Goal: Transaction & Acquisition: Purchase product/service

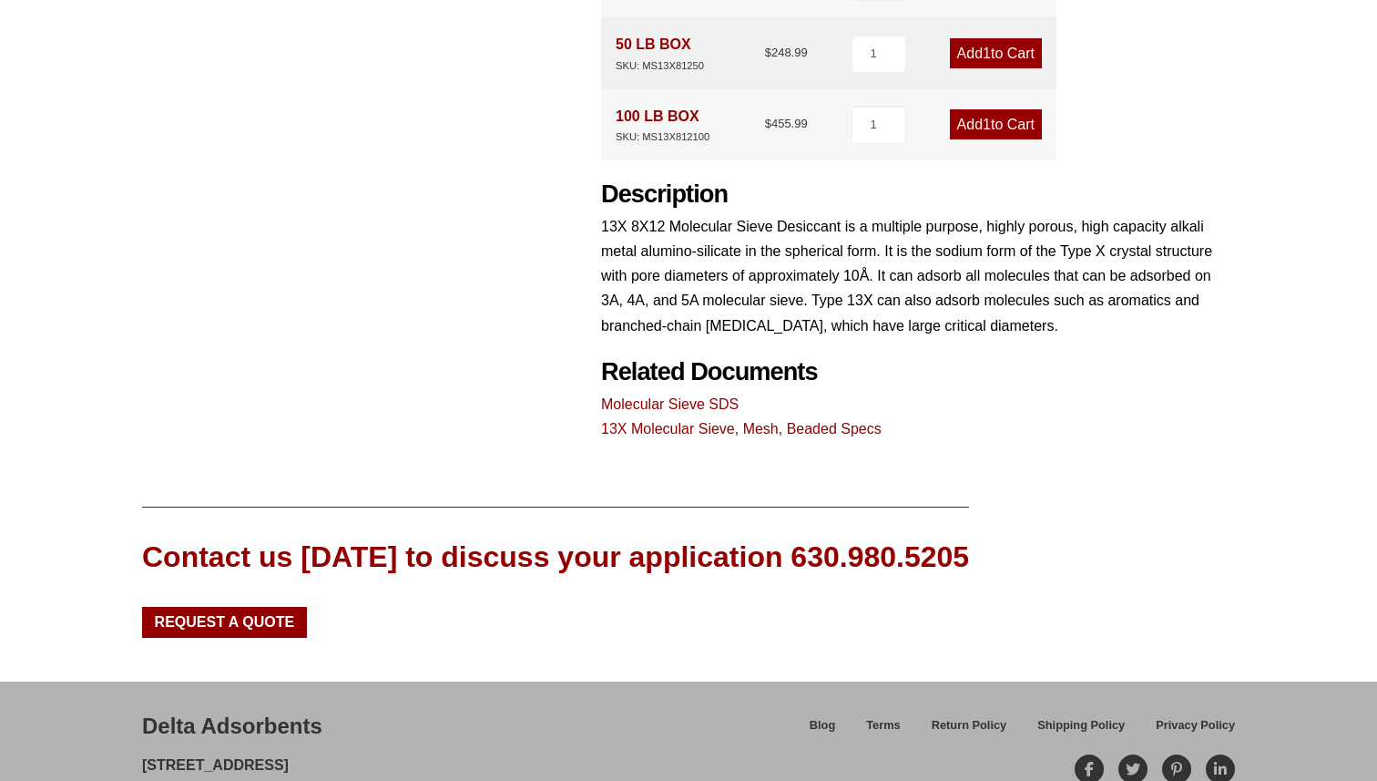
scroll to position [862, 0]
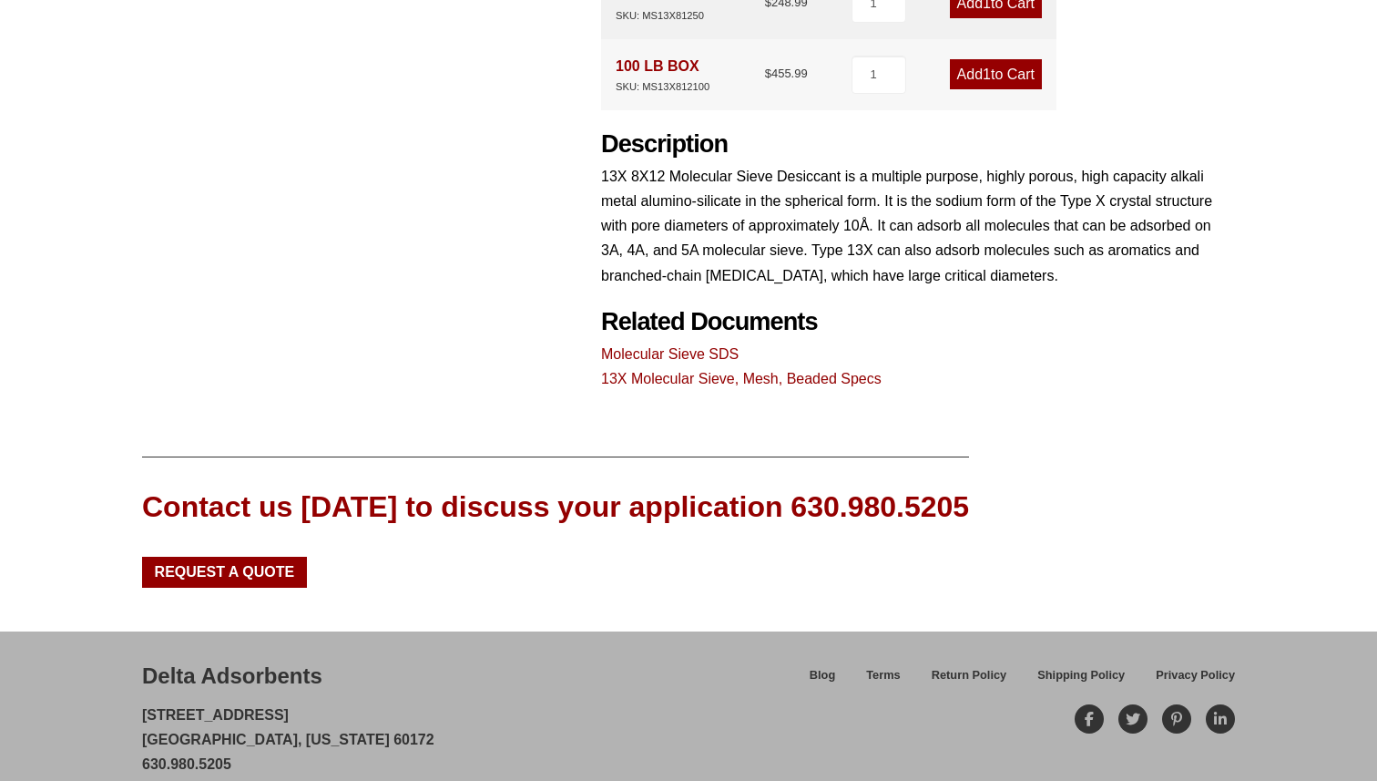
click at [813, 371] on link "13X Molecular Sieve, Mesh, Beaded Specs" at bounding box center [741, 378] width 281 height 15
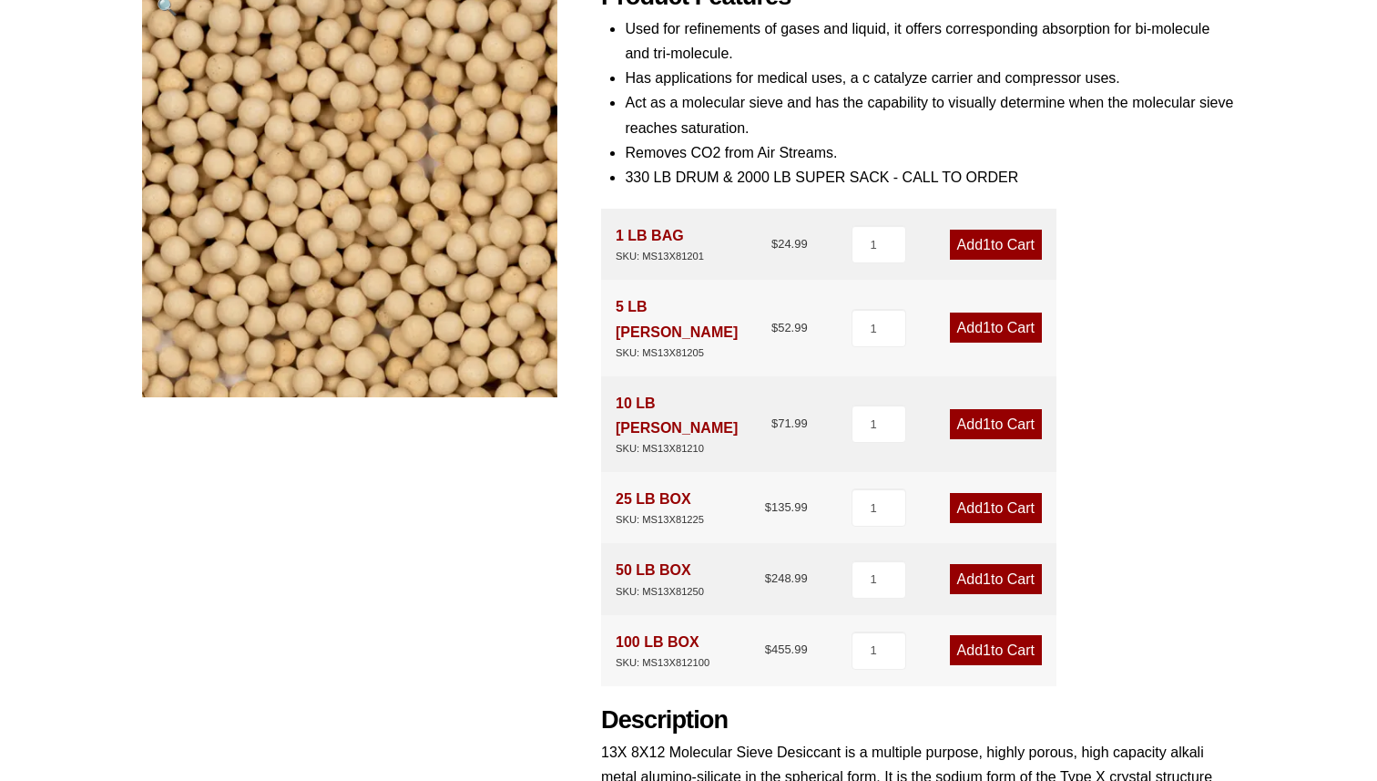
scroll to position [288, 0]
click at [977, 408] on link "Add 1 to Cart" at bounding box center [996, 423] width 92 height 30
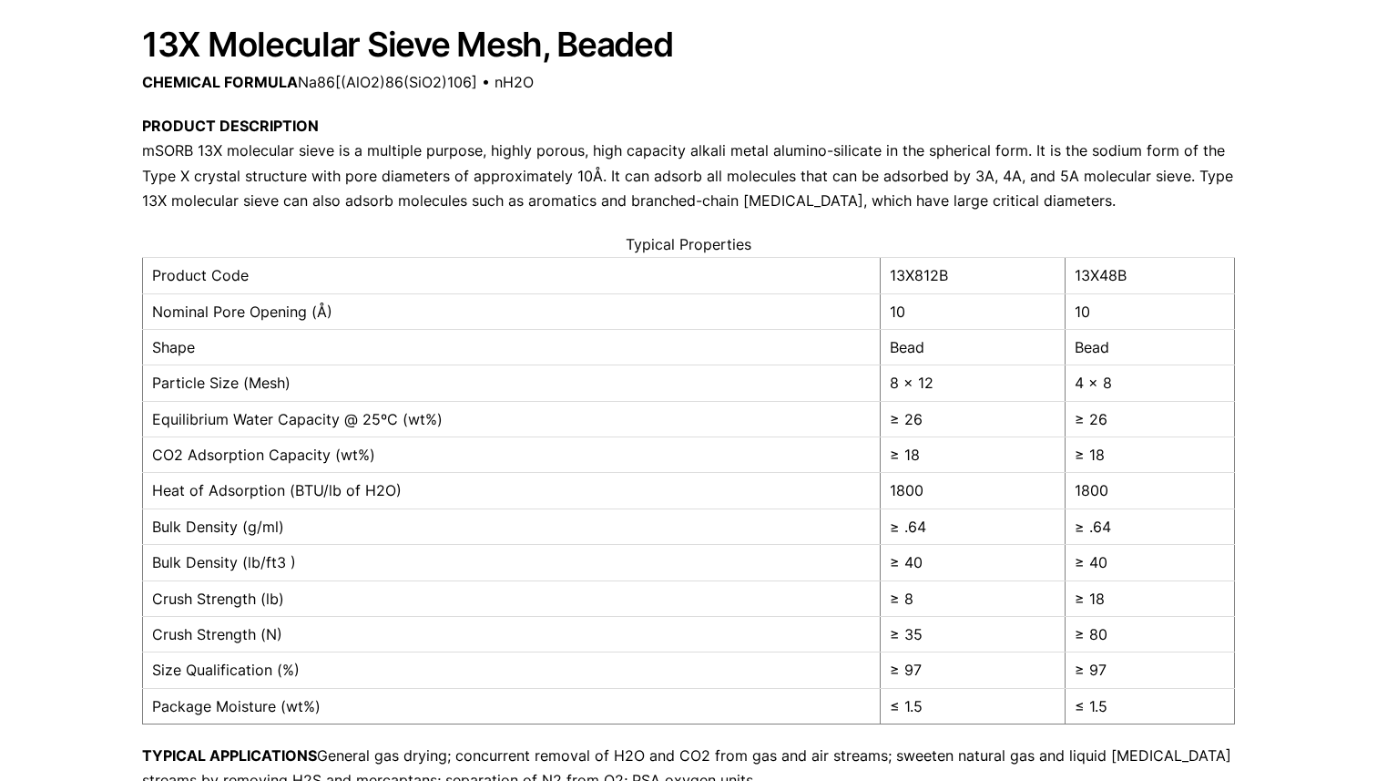
scroll to position [201, 0]
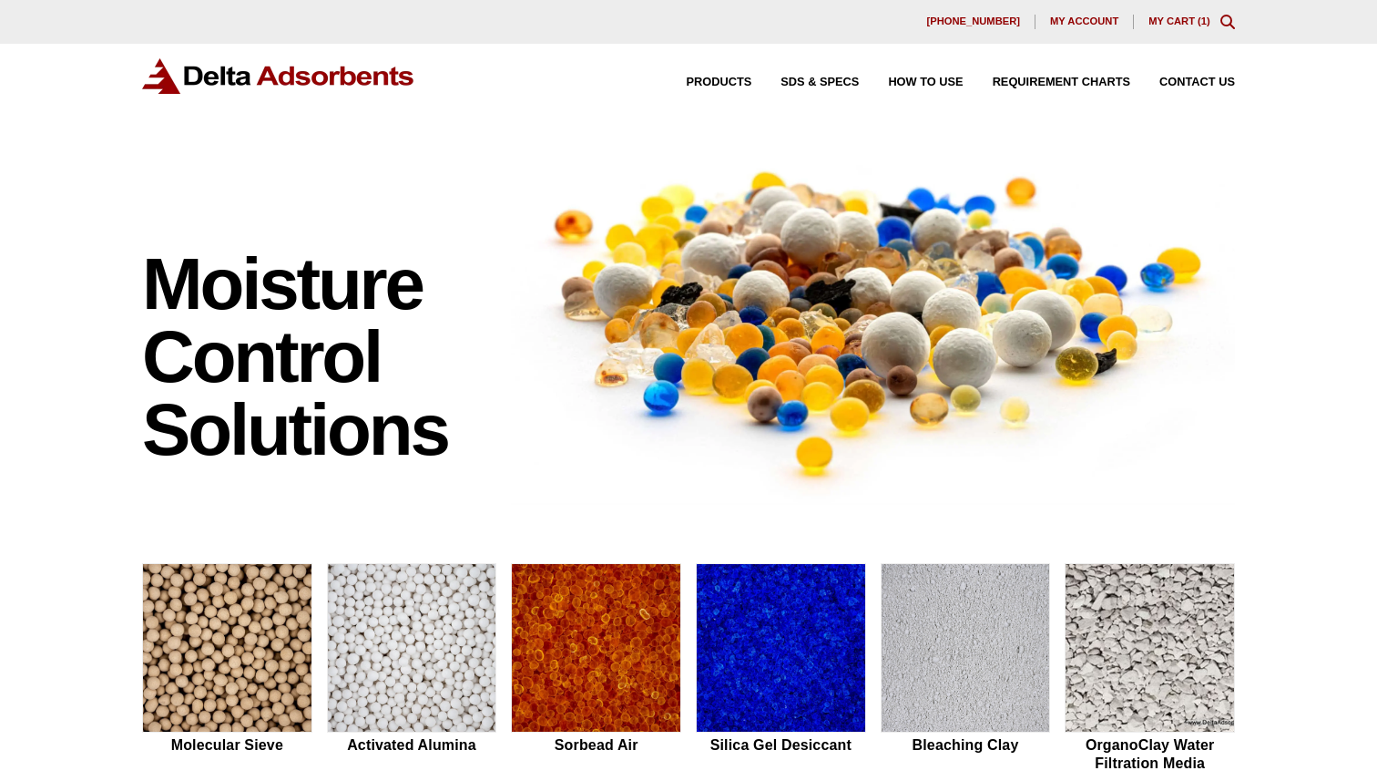
click at [1182, 26] on link "My Cart ( 1 )" at bounding box center [1179, 20] width 62 height 11
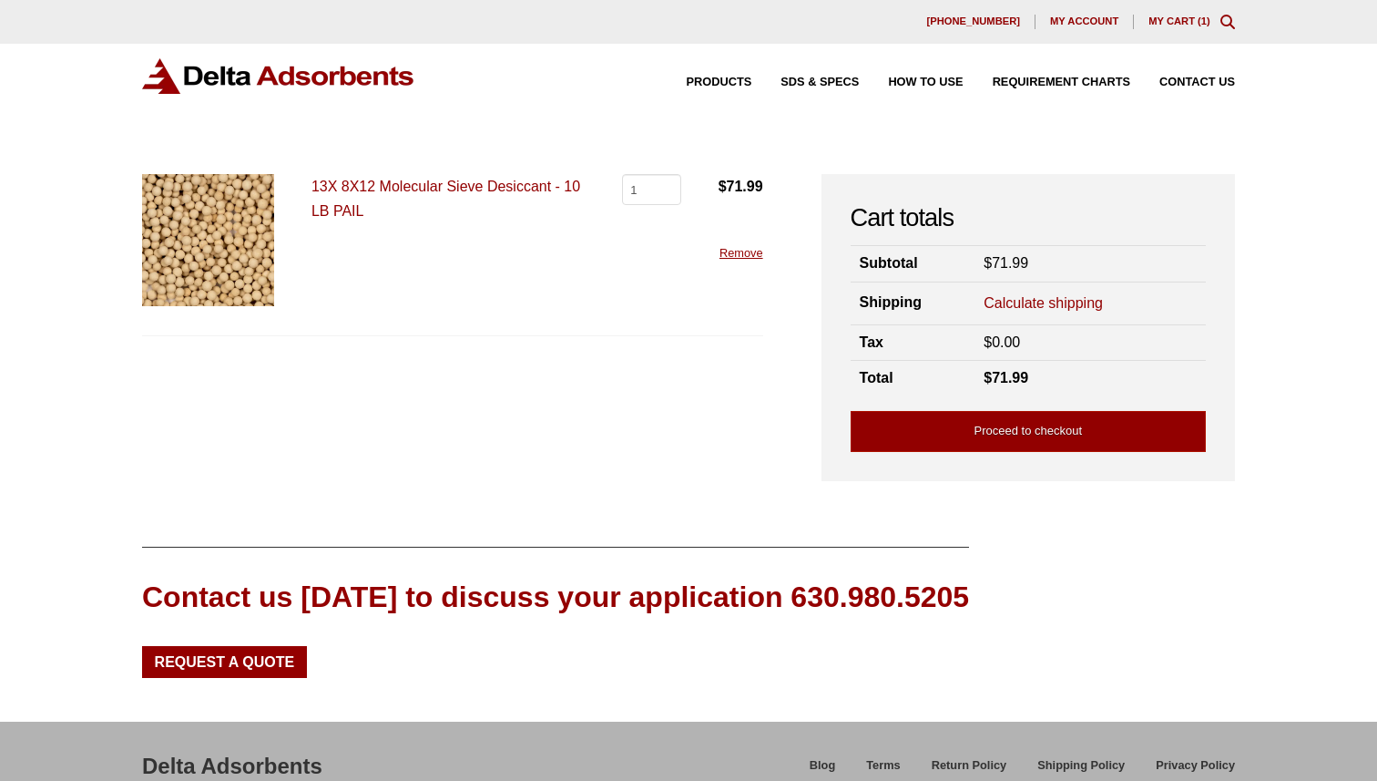
click at [1077, 299] on link "Calculate shipping" at bounding box center [1043, 303] width 119 height 20
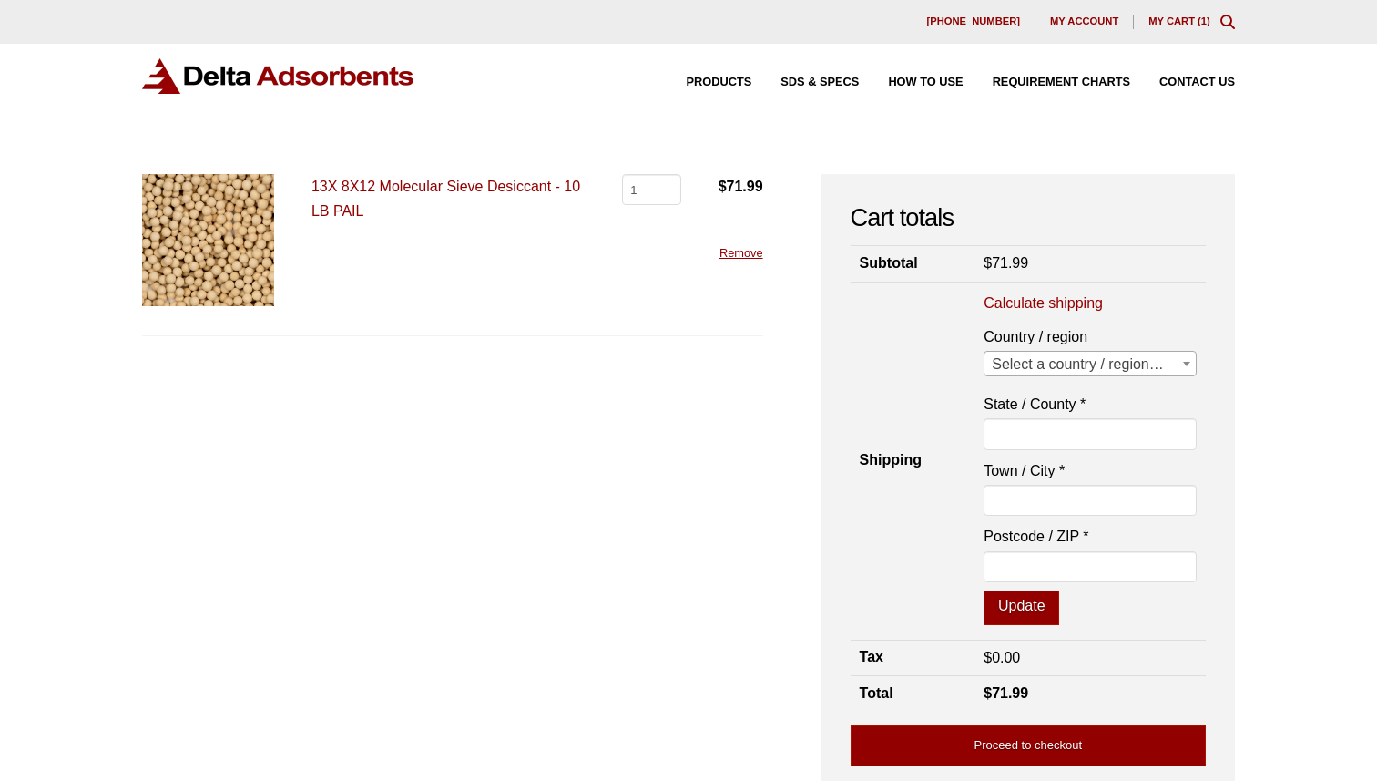
click at [1097, 348] on label "Country / region" at bounding box center [1090, 336] width 213 height 25
click at [984, 350] on select "Select a country / region… Canada United States (US)" at bounding box center [983, 350] width 1 height 1
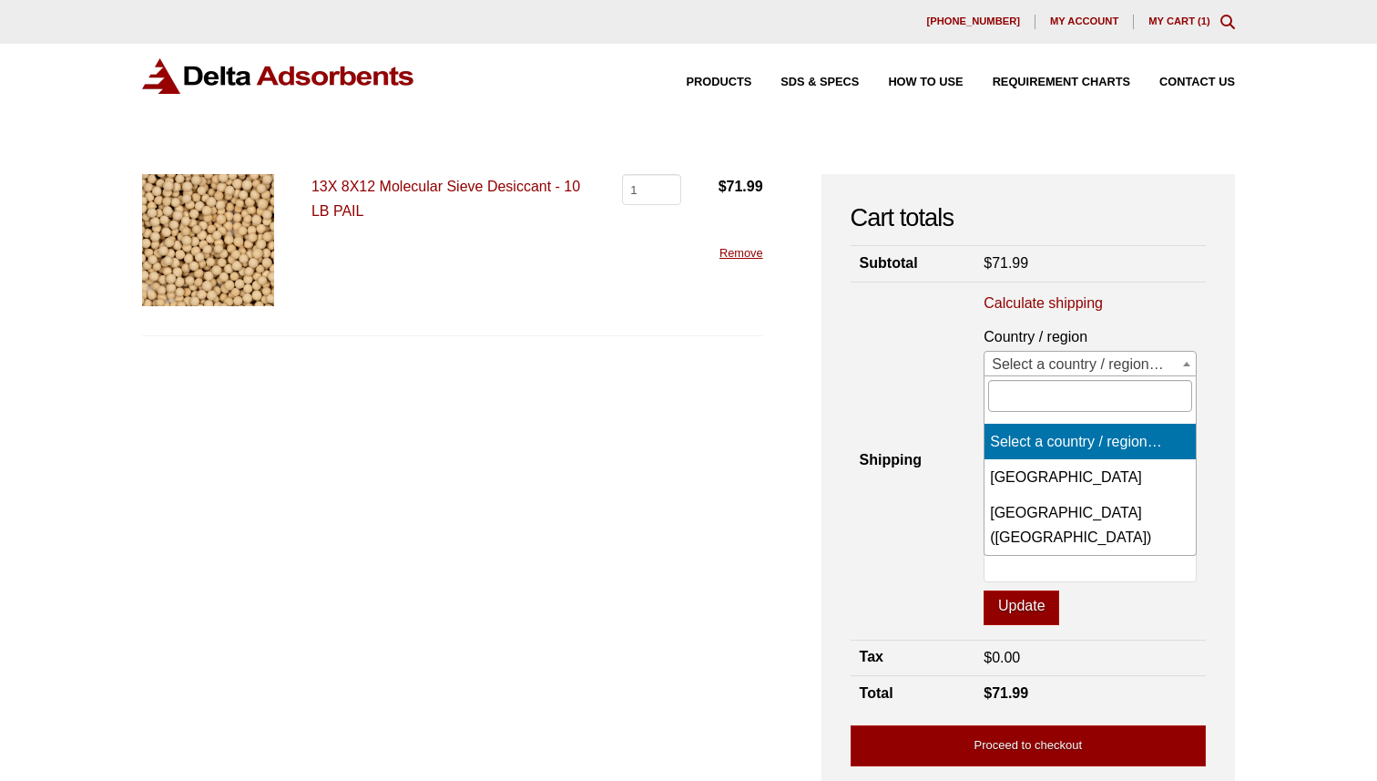
click at [1097, 365] on span "Select a country / region…" at bounding box center [1090, 365] width 211 height 26
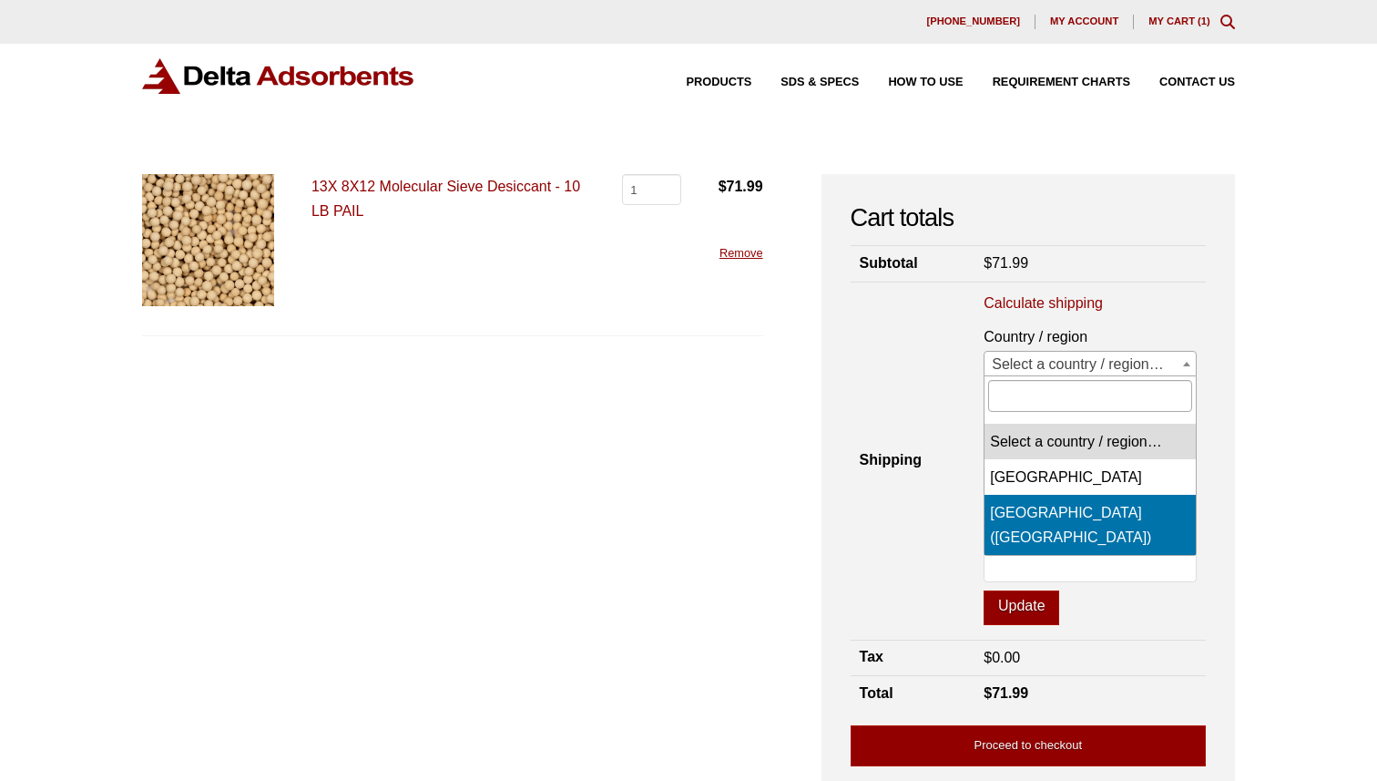
select select "US"
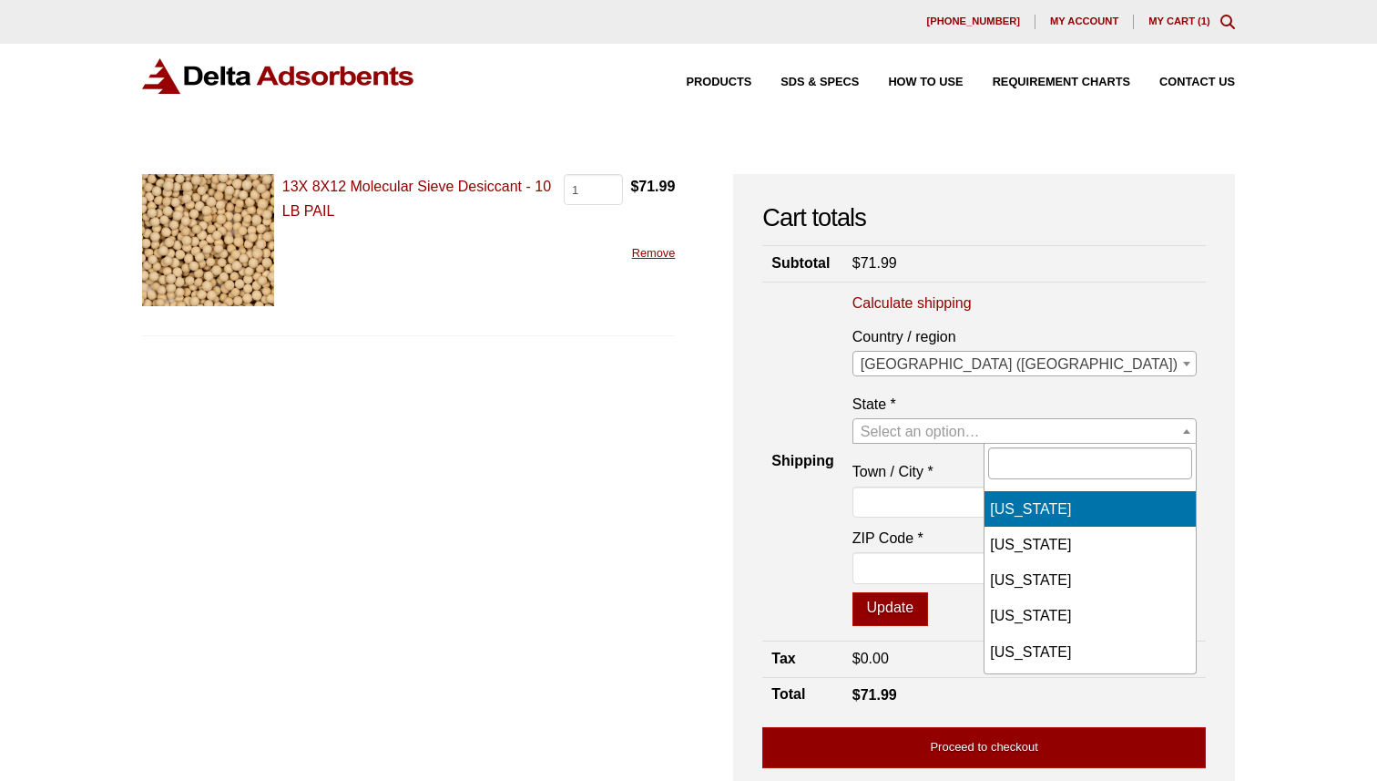
click at [980, 434] on span "Select an option…" at bounding box center [920, 430] width 119 height 15
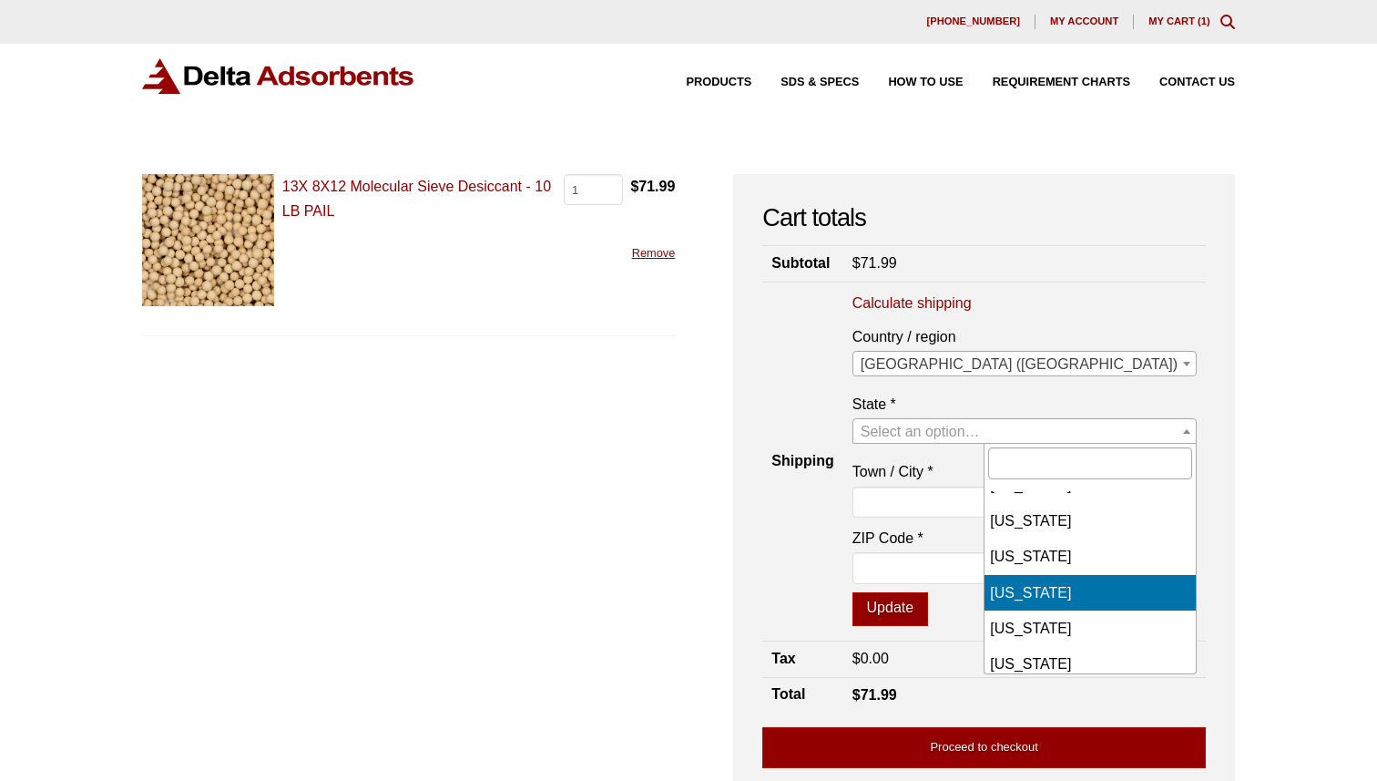
scroll to position [454, 0]
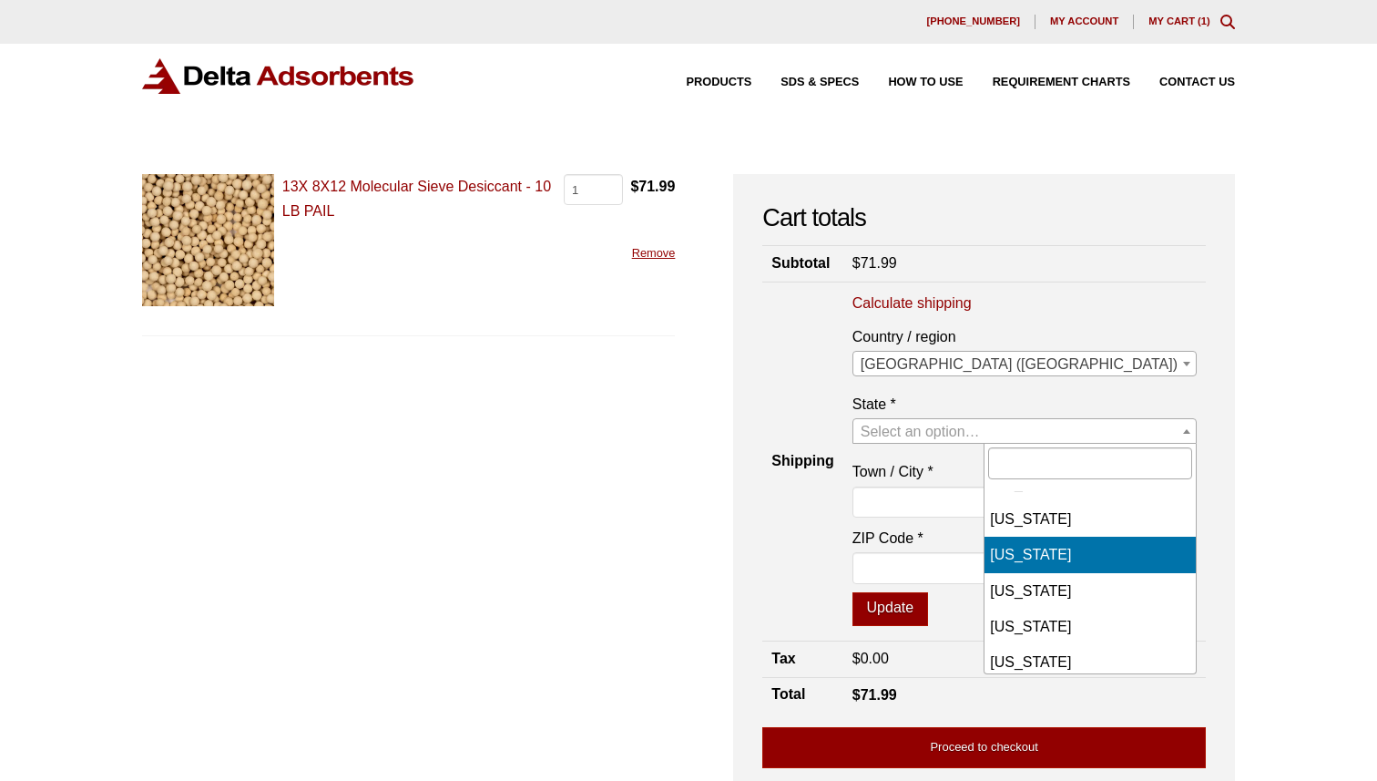
select select "IN"
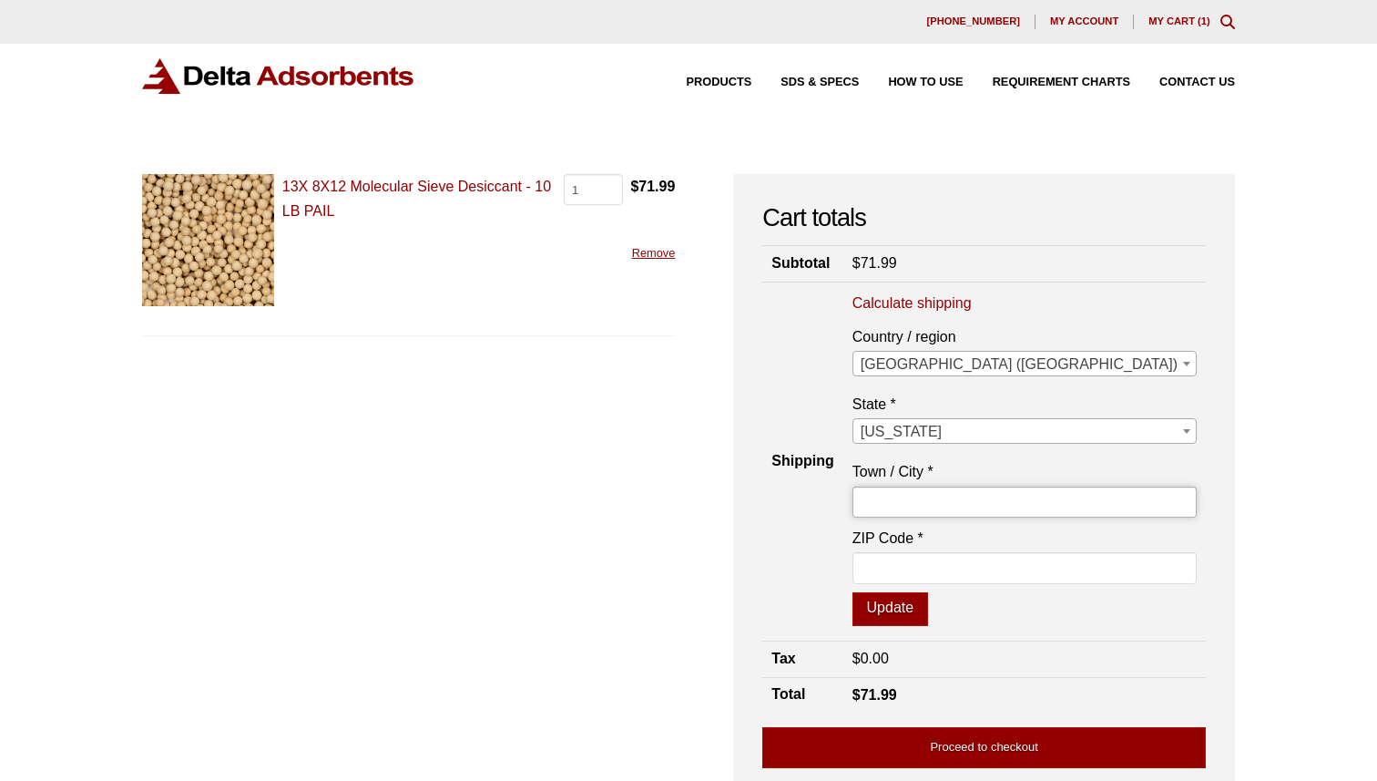
click at [1092, 502] on input "Town / City *" at bounding box center [1024, 501] width 344 height 31
type input "[GEOGRAPHIC_DATA]"
click at [1096, 566] on input "ZIP Code *" at bounding box center [1024, 567] width 344 height 31
type input "47906"
click at [928, 612] on button "Update" at bounding box center [890, 609] width 76 height 35
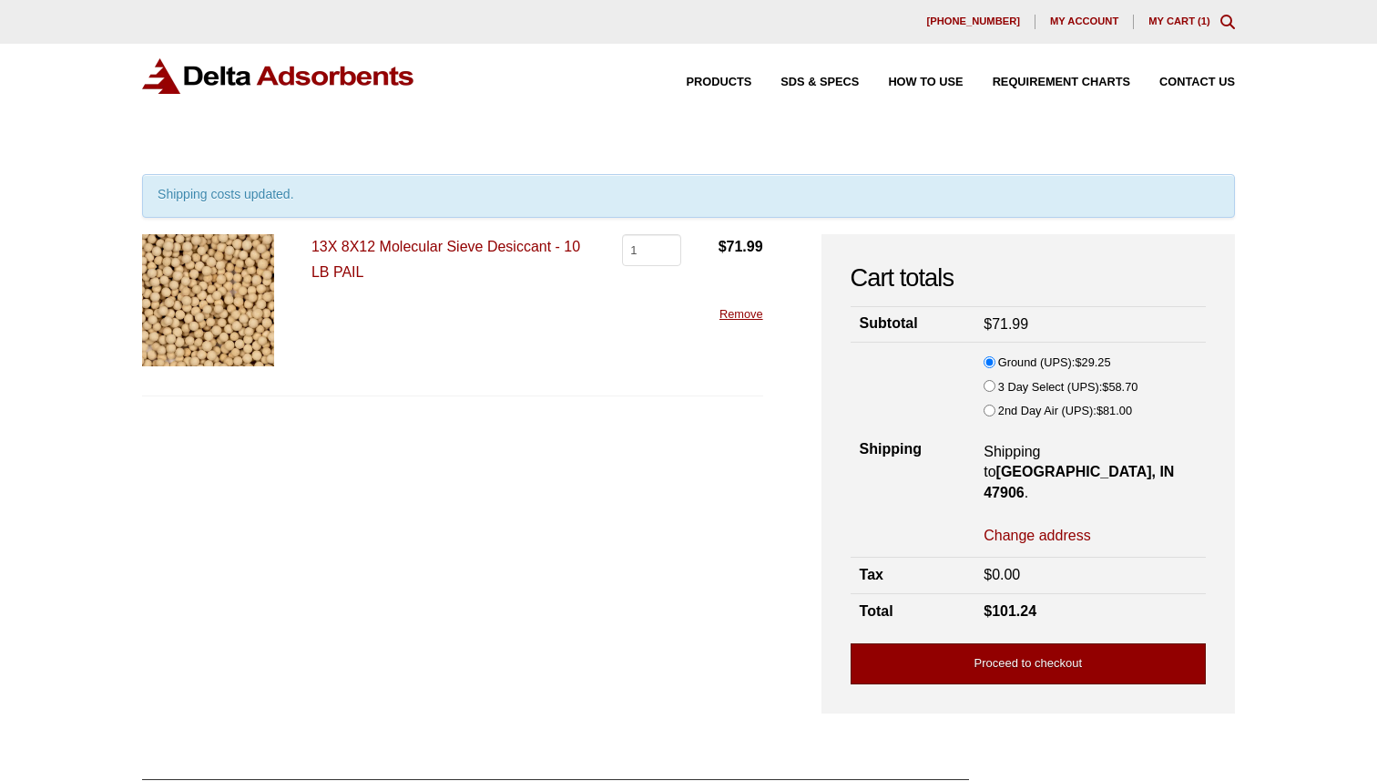
click at [995, 643] on link "Proceed to checkout" at bounding box center [1028, 663] width 355 height 41
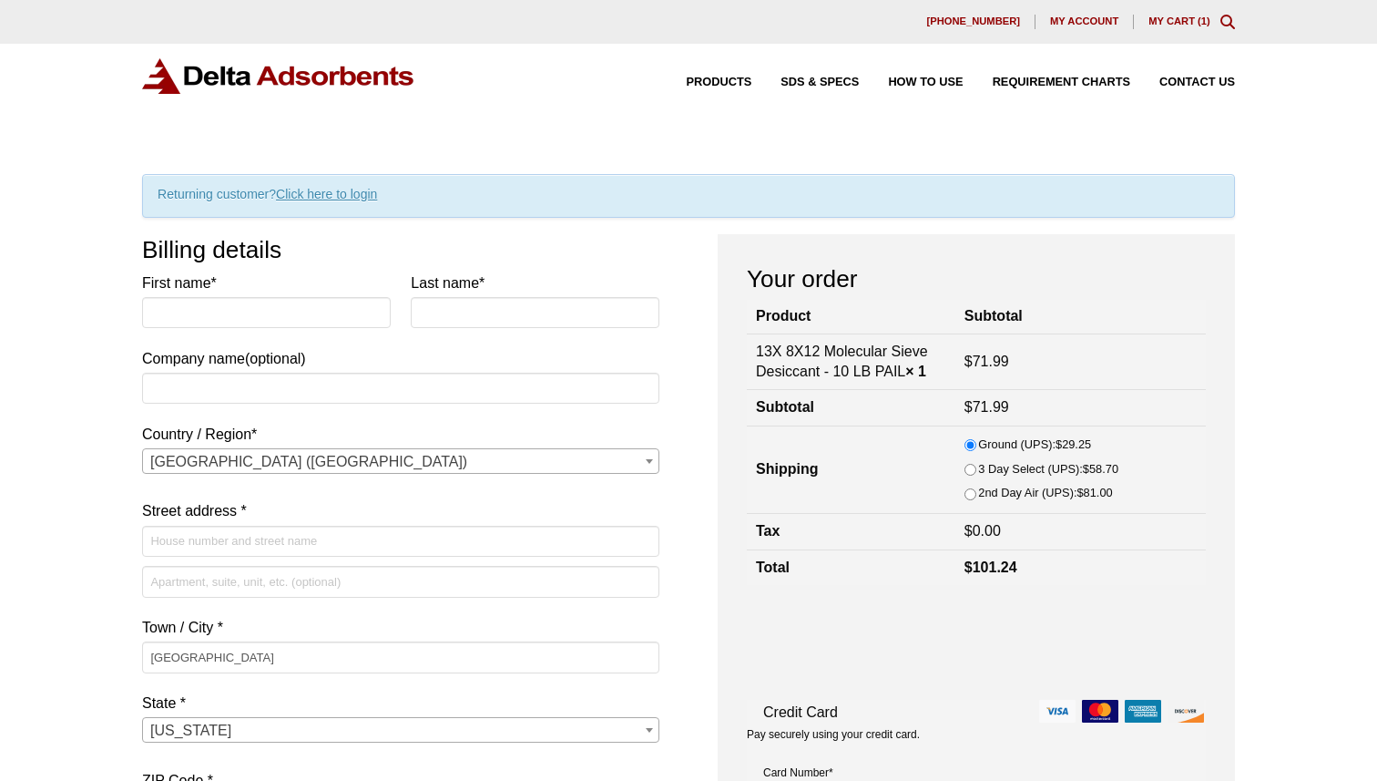
select select "IN"
